Goal: Task Accomplishment & Management: Complete application form

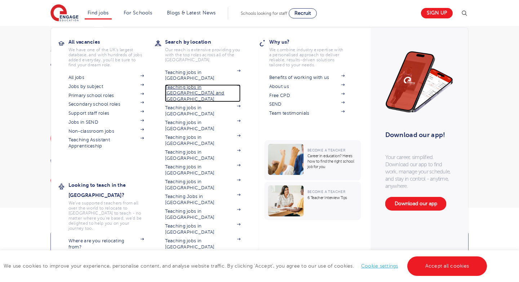
click at [200, 84] on link "Teaching jobs in [GEOGRAPHIC_DATA] and [GEOGRAPHIC_DATA]" at bounding box center [203, 93] width 76 height 18
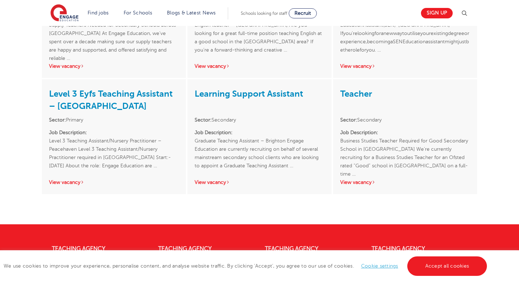
scroll to position [699, 0]
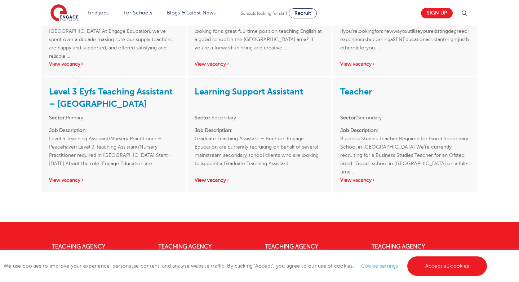
click at [210, 177] on link "View vacancy" at bounding box center [212, 179] width 35 height 5
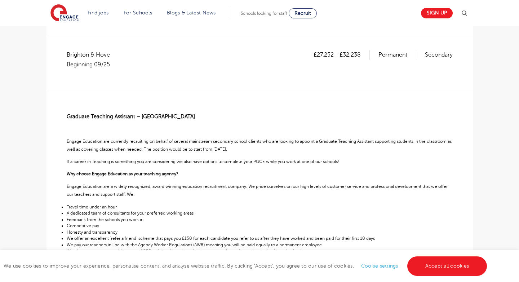
scroll to position [92, 0]
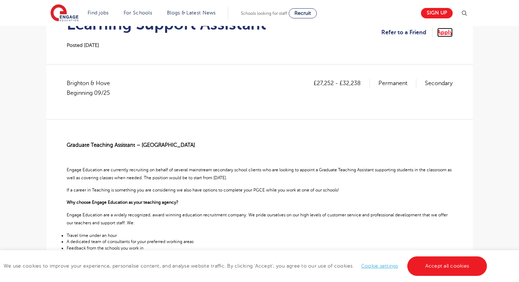
click at [441, 33] on link "Apply" at bounding box center [444, 32] width 15 height 9
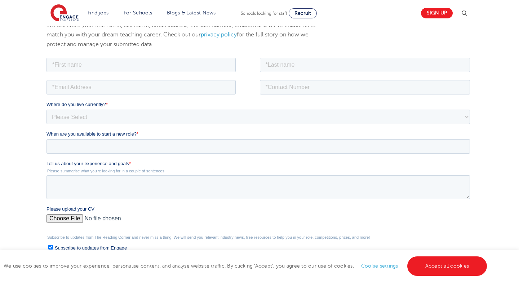
scroll to position [84, 0]
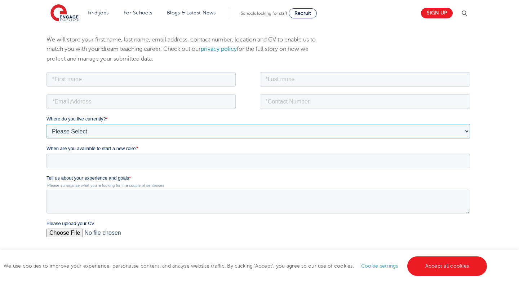
click at [131, 128] on select "Please Select UK Canada Ireland Australia New Zealand Europe USA South Africa J…" at bounding box center [257, 131] width 423 height 14
select select "UK"
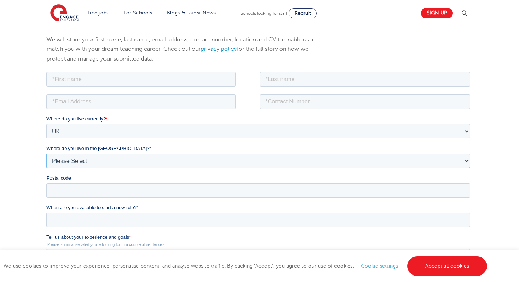
click at [116, 155] on select "Please Select Overseas Barnsley Bedfordshire Berkshire Bournemouth Bracknell Fo…" at bounding box center [257, 160] width 423 height 14
select select "Brighton and Hove"
click at [104, 188] on input "Postal code" at bounding box center [257, 190] width 423 height 14
type input "BN15 9BH"
type input "Dikha Thato"
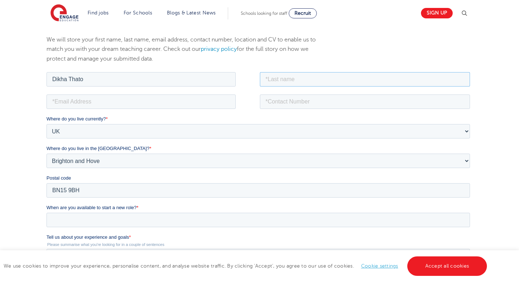
type input "Chimbwete"
type input "dchimbwete@gmail.com"
type input "7476149496"
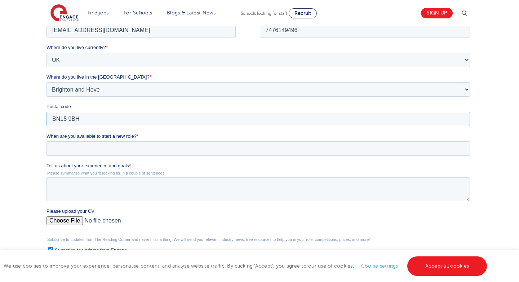
scroll to position [157, 0]
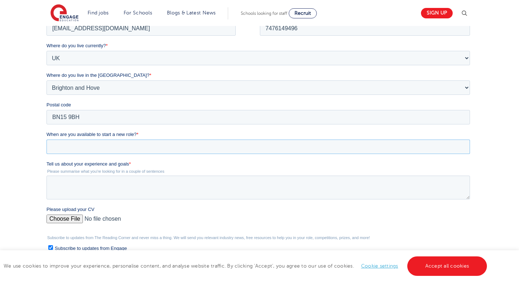
click at [136, 152] on input "When are you available to start a new role? *" at bounding box center [257, 146] width 423 height 14
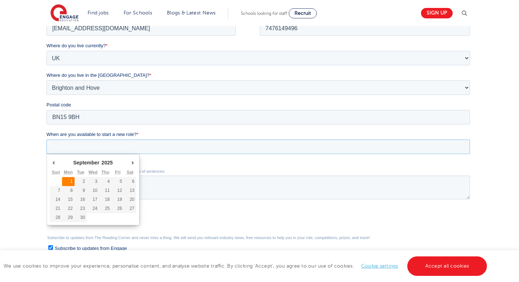
type div "2025-09-01"
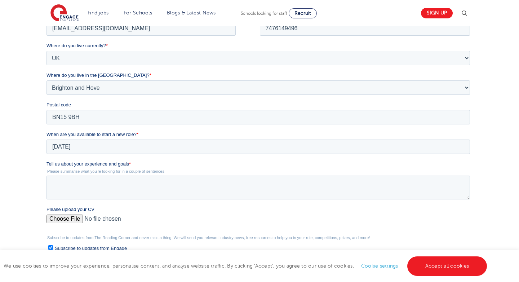
type input "2025/09/01"
click at [76, 188] on textarea "Tell us about your experience and goals *" at bounding box center [257, 188] width 423 height 24
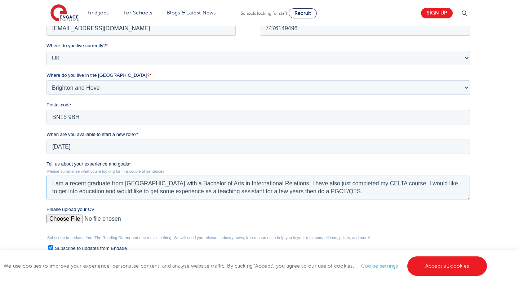
type textarea "I am a recent graduate from Swansea University with a Bachelor of Arts in Inter…"
click at [56, 221] on input "Please upload your CV" at bounding box center [257, 221] width 423 height 14
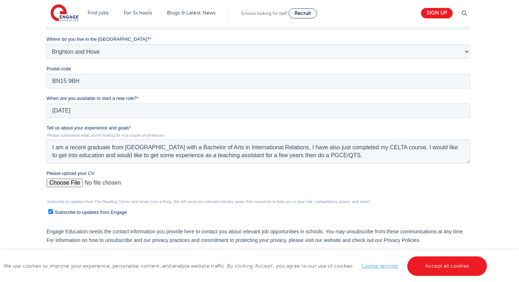
scroll to position [195, 0]
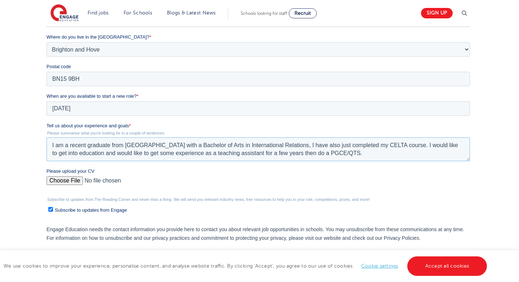
click at [374, 152] on textarea "I am a recent graduate from Swansea University with a Bachelor of Arts in Inter…" at bounding box center [257, 149] width 423 height 24
drag, startPoint x: 374, startPoint y: 152, endPoint x: 64, endPoint y: 130, distance: 310.7
click at [64, 130] on div "Tell us about your experience and goals * Please summarise what you're looking …" at bounding box center [259, 141] width 426 height 39
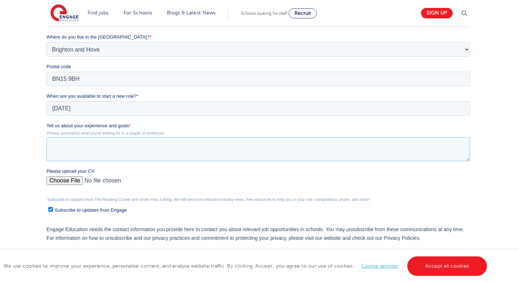
paste textarea "My name is Dikha THATO Chimbwete. I’m 22 years old and originally from Johannes…"
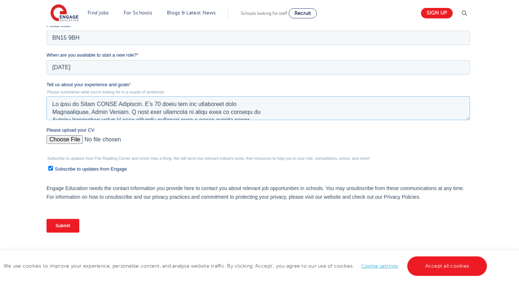
scroll to position [253, 0]
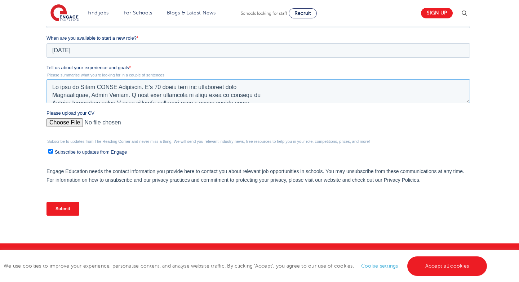
type textarea "My name is Dikha THATO Chimbwete. I’m 22 years old and originally from Johannes…"
click at [71, 125] on input "Please upload your CV" at bounding box center [257, 125] width 423 height 14
type input "C:\fakepath\CV_2025-08-10_Dikha Thato_Chimbwete.pdf"
click at [48, 153] on input "Subscribe to updates from Engage" at bounding box center [50, 151] width 5 height 5
checkbox input "false"
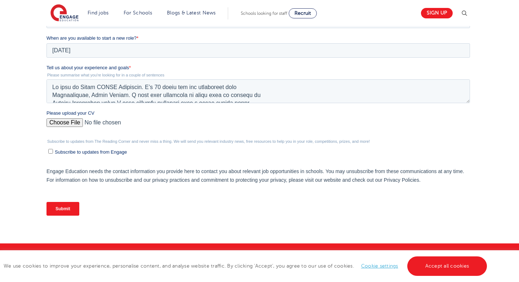
click at [72, 204] on input "Submit" at bounding box center [62, 209] width 33 height 14
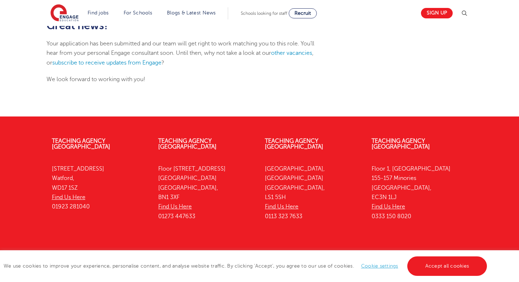
scroll to position [123, 0]
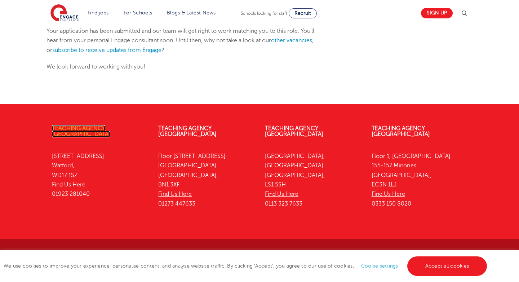
click at [110, 129] on link "Teaching Agency [GEOGRAPHIC_DATA]" at bounding box center [81, 131] width 58 height 12
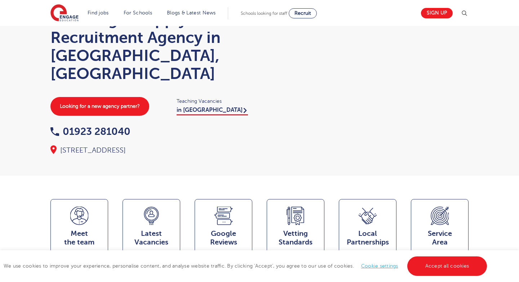
scroll to position [34, 0]
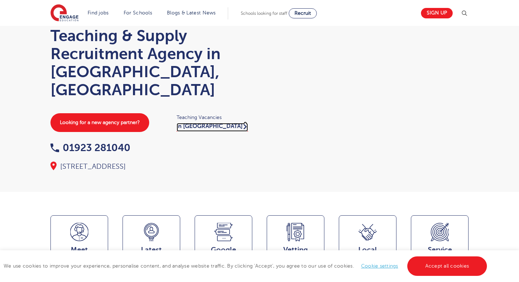
click at [211, 123] on link "in Watford" at bounding box center [212, 127] width 71 height 9
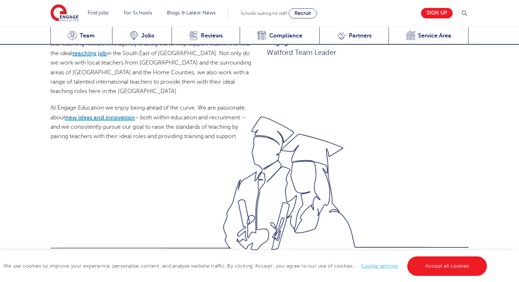
scroll to position [475, 0]
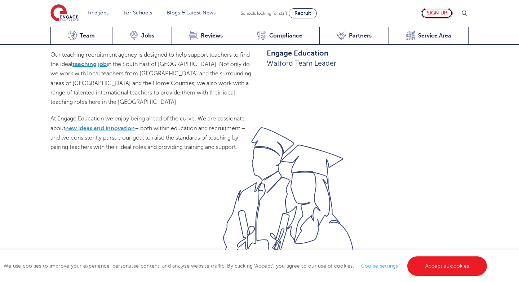
click at [427, 11] on link "Sign up" at bounding box center [437, 13] width 32 height 10
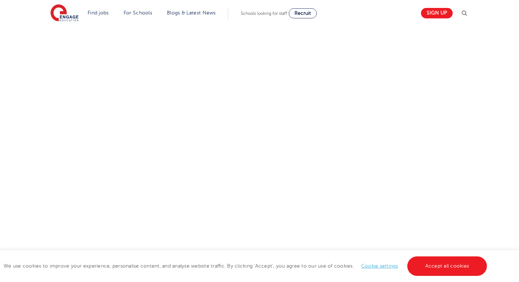
scroll to position [86, 0]
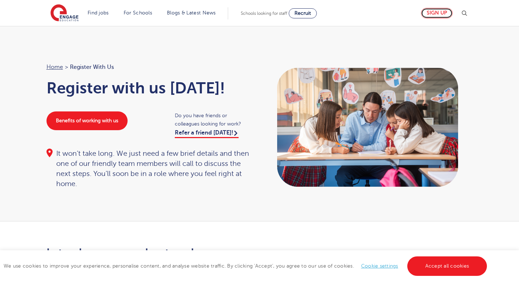
click at [432, 12] on link "Sign up" at bounding box center [437, 13] width 32 height 10
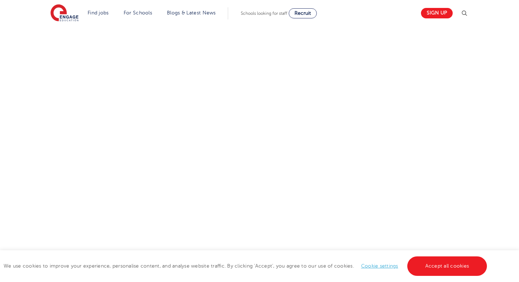
scroll to position [445, 0]
click at [382, 168] on div "Let us know more about you!" at bounding box center [259, 26] width 437 height 449
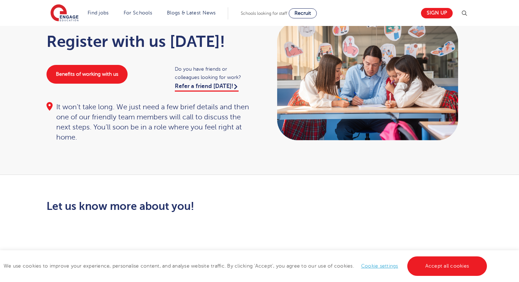
scroll to position [0, 0]
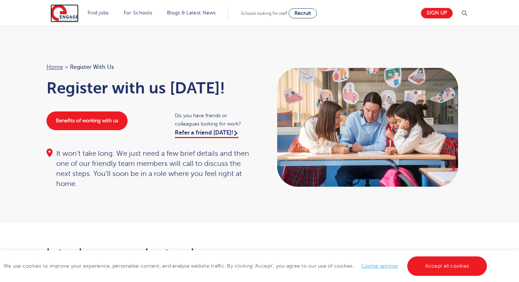
click at [58, 16] on img at bounding box center [64, 13] width 28 height 18
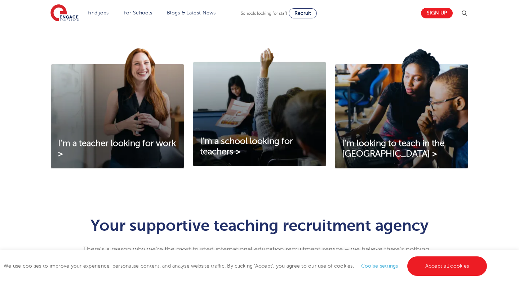
scroll to position [234, 0]
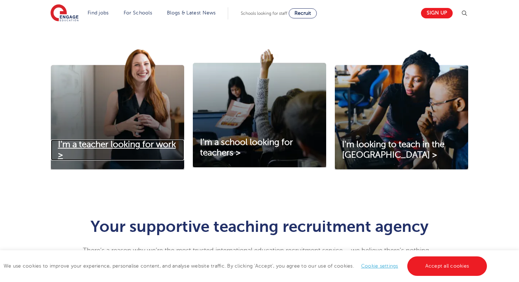
click at [148, 146] on span "I'm a teacher looking for work >" at bounding box center [117, 149] width 118 height 20
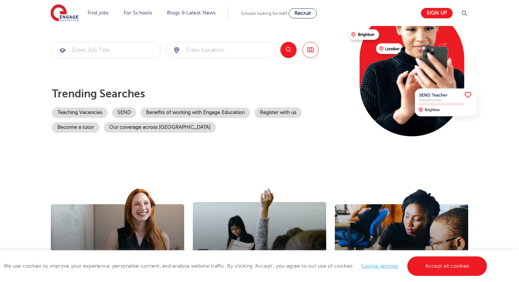
scroll to position [0, 0]
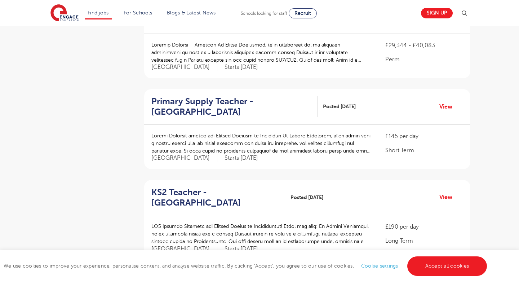
scroll to position [474, 0]
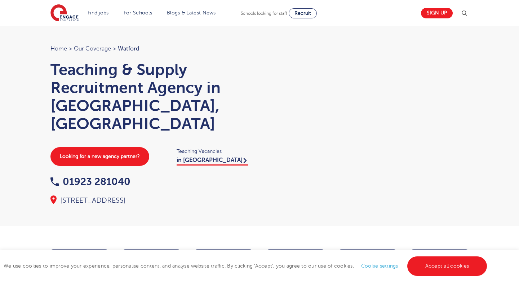
scroll to position [475, 0]
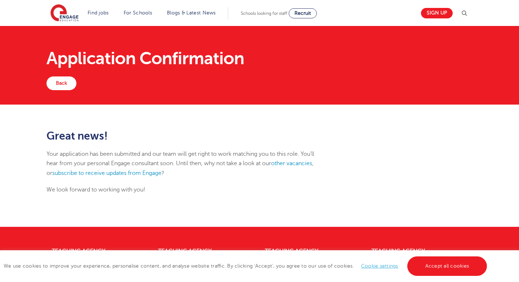
scroll to position [123, 0]
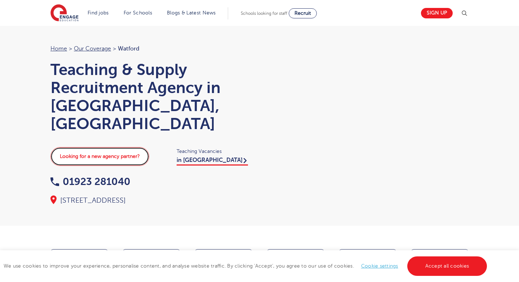
click at [137, 147] on link "Looking for a new agency partner?" at bounding box center [99, 156] width 99 height 19
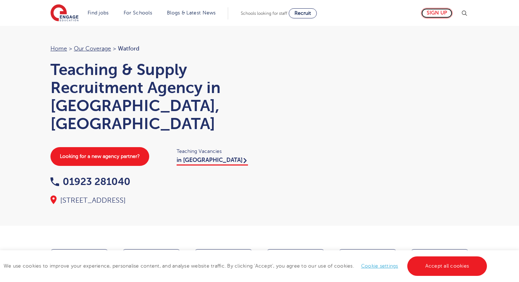
click at [433, 17] on link "Sign up" at bounding box center [437, 13] width 32 height 10
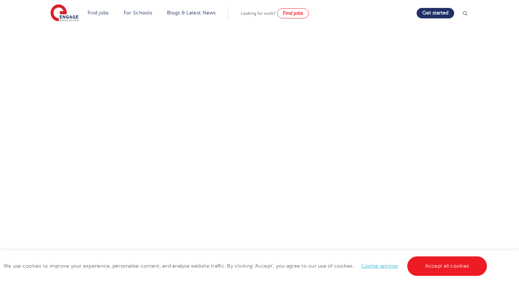
scroll to position [169, 0]
click at [408, 148] on div "Let us know more about you!" at bounding box center [259, 45] width 437 height 449
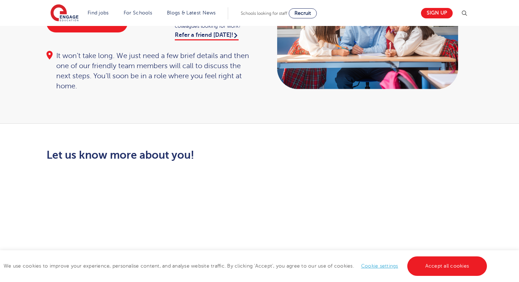
scroll to position [0, 0]
